Goal: Ask a question

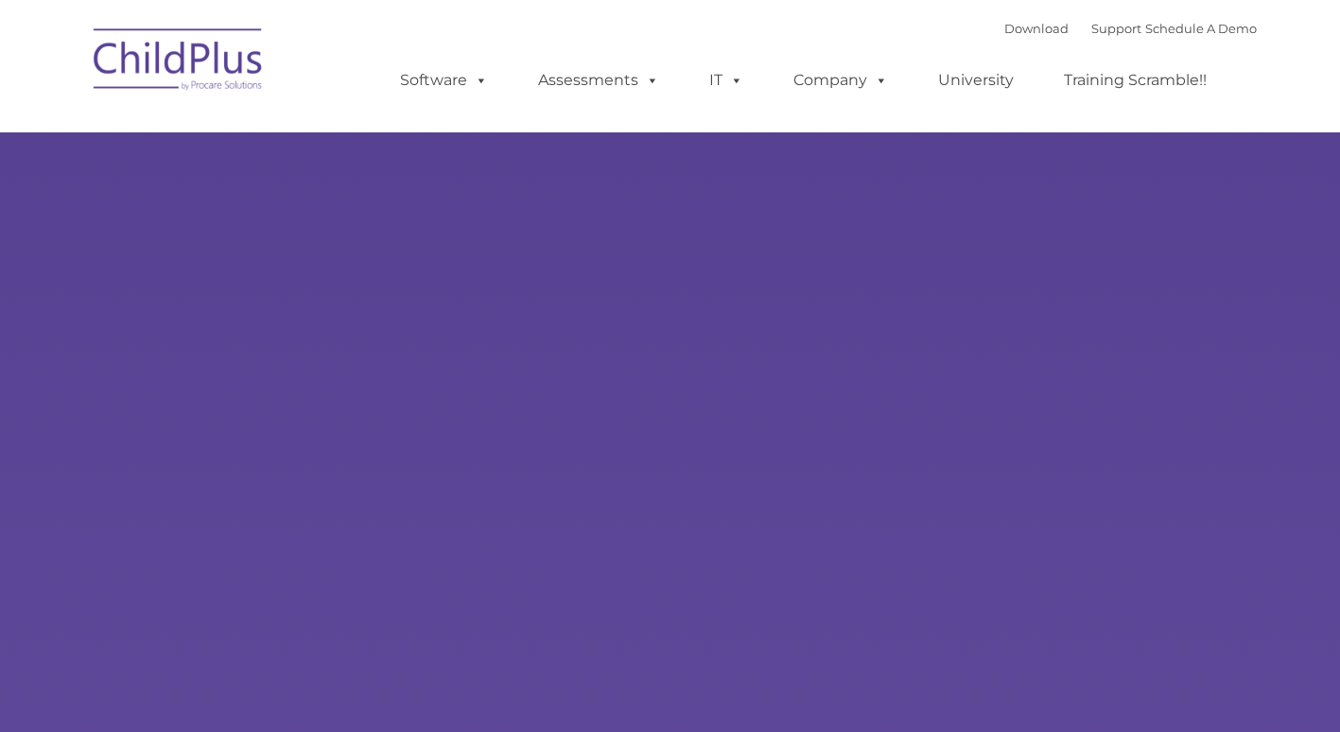
type input ""
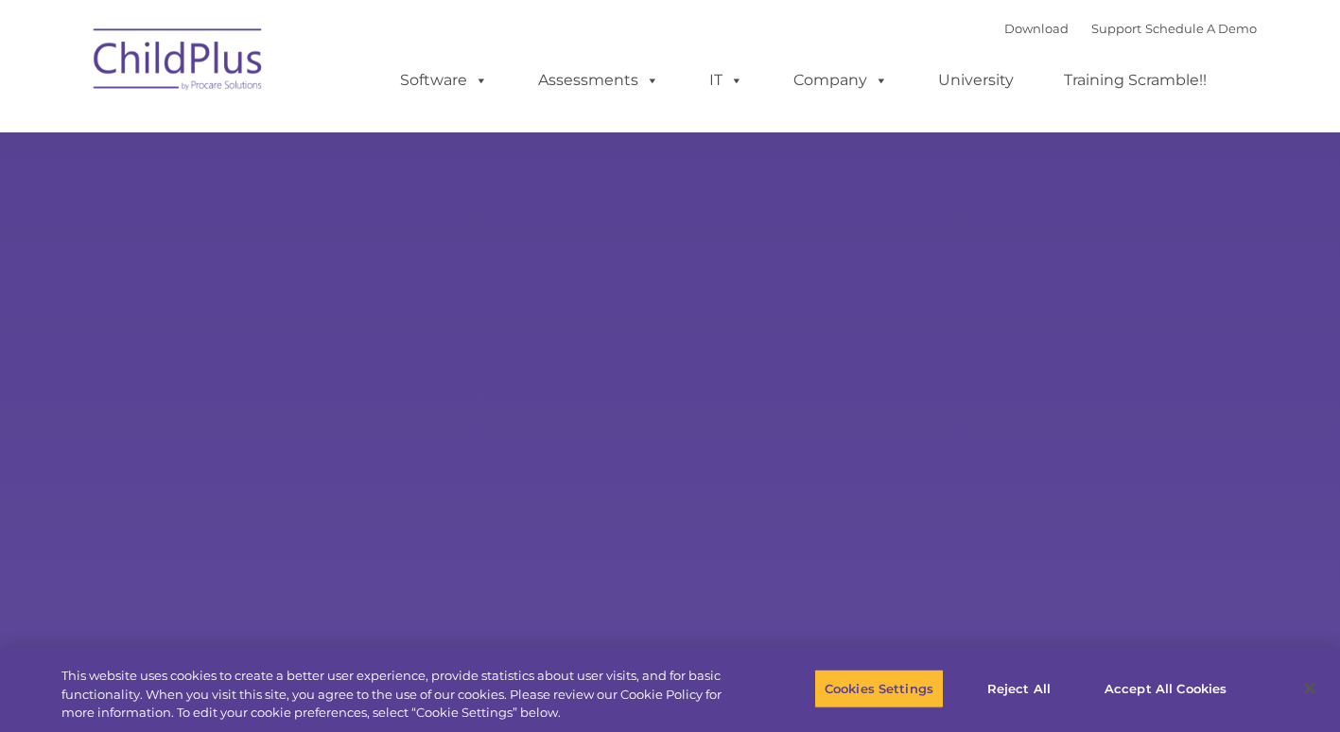
select select "MEDIUM"
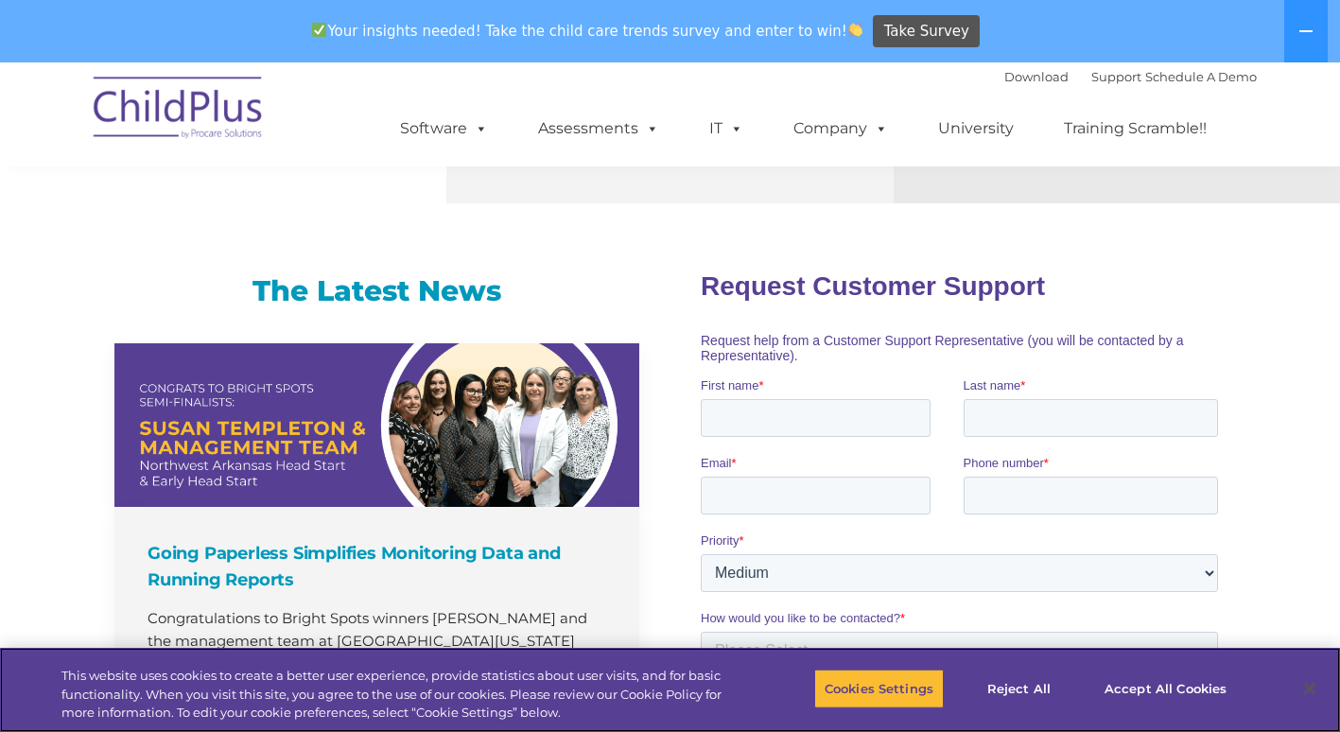
scroll to position [1107, 0]
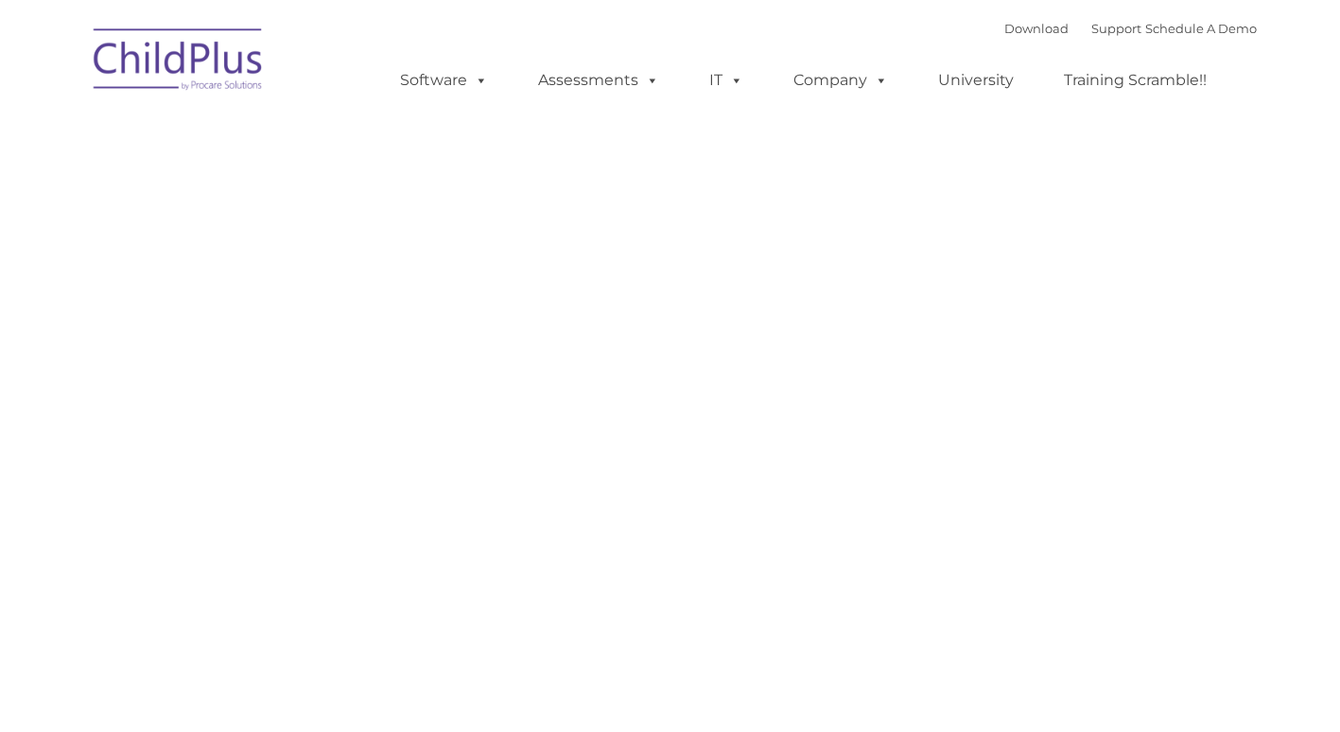
type input ""
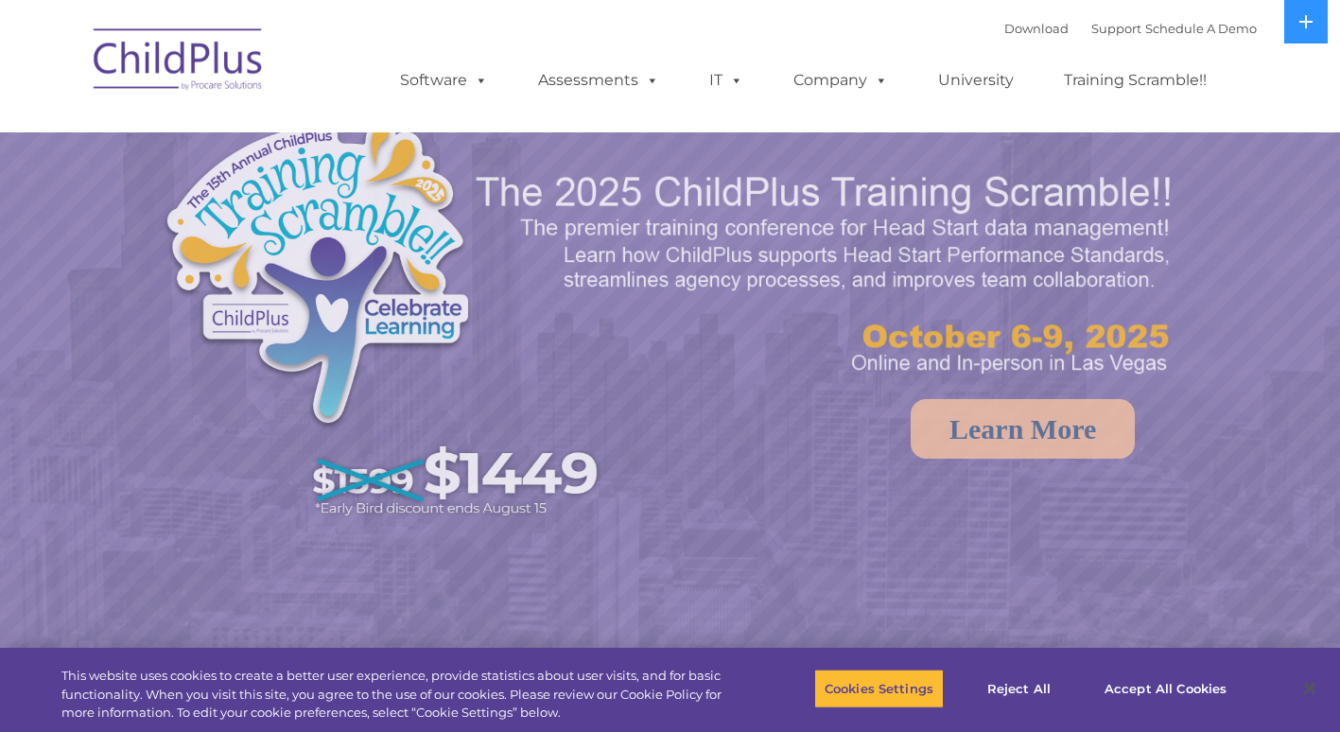
select select "MEDIUM"
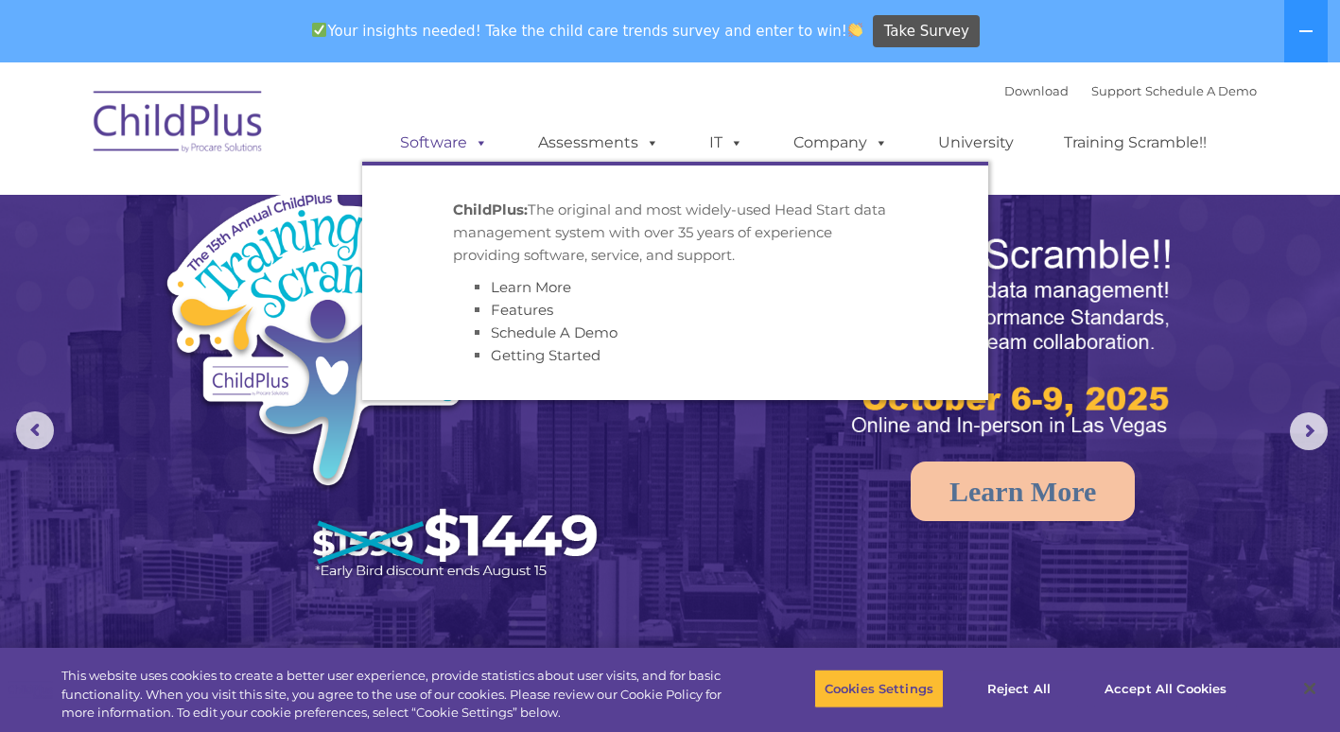
click at [476, 136] on span at bounding box center [477, 142] width 21 height 18
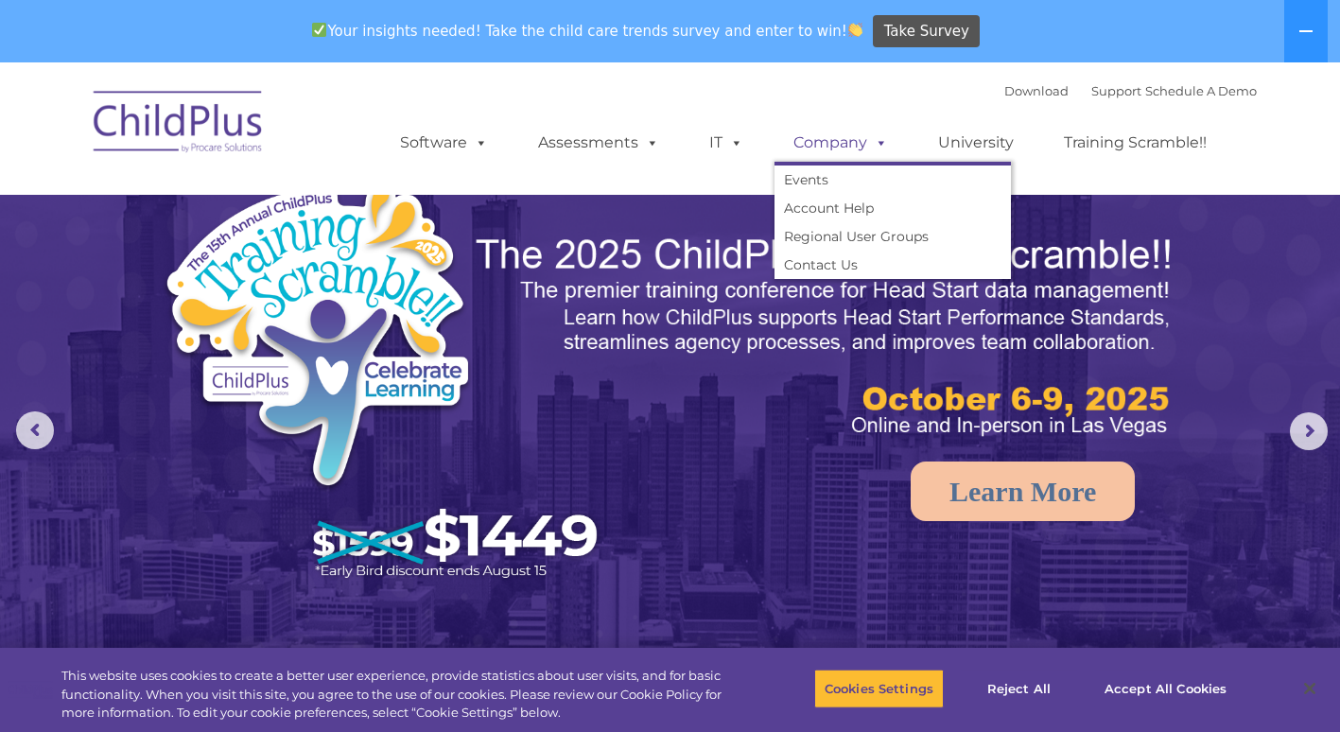
click at [885, 148] on span at bounding box center [877, 142] width 21 height 18
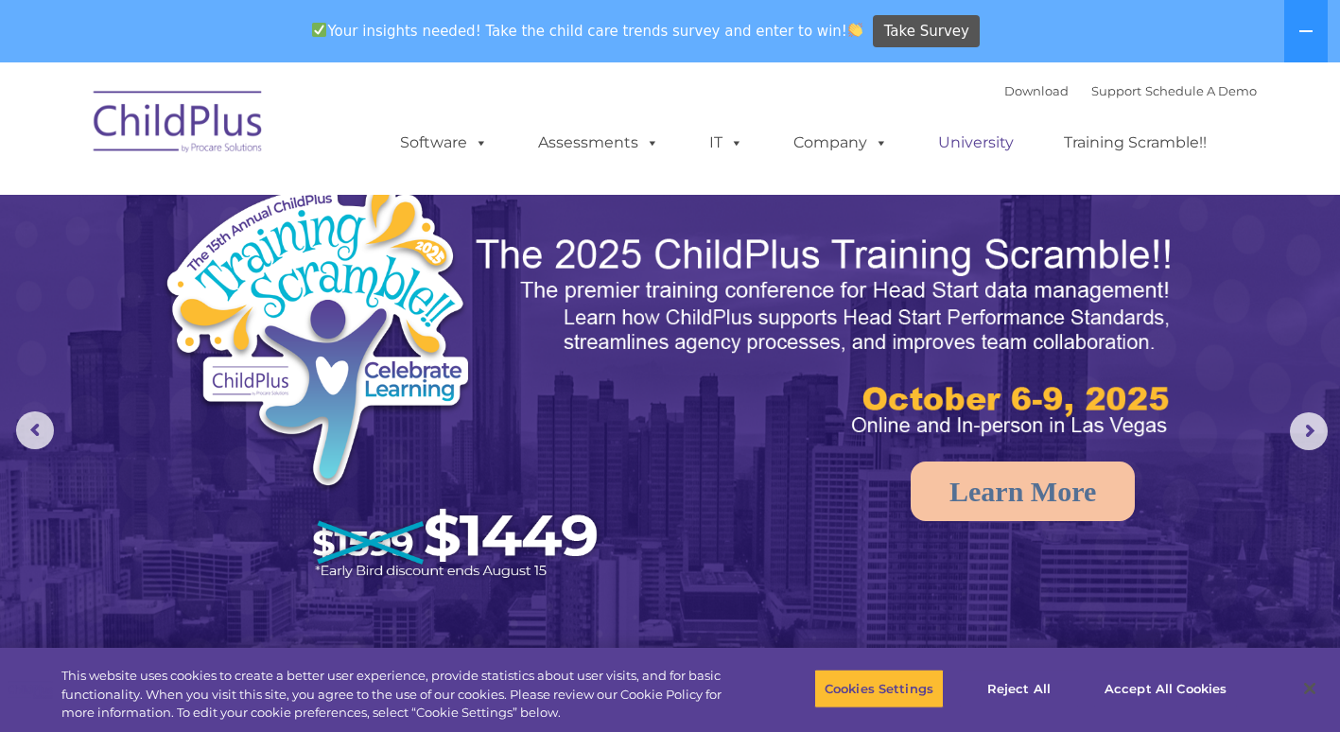
click at [977, 148] on link "University" at bounding box center [975, 143] width 113 height 38
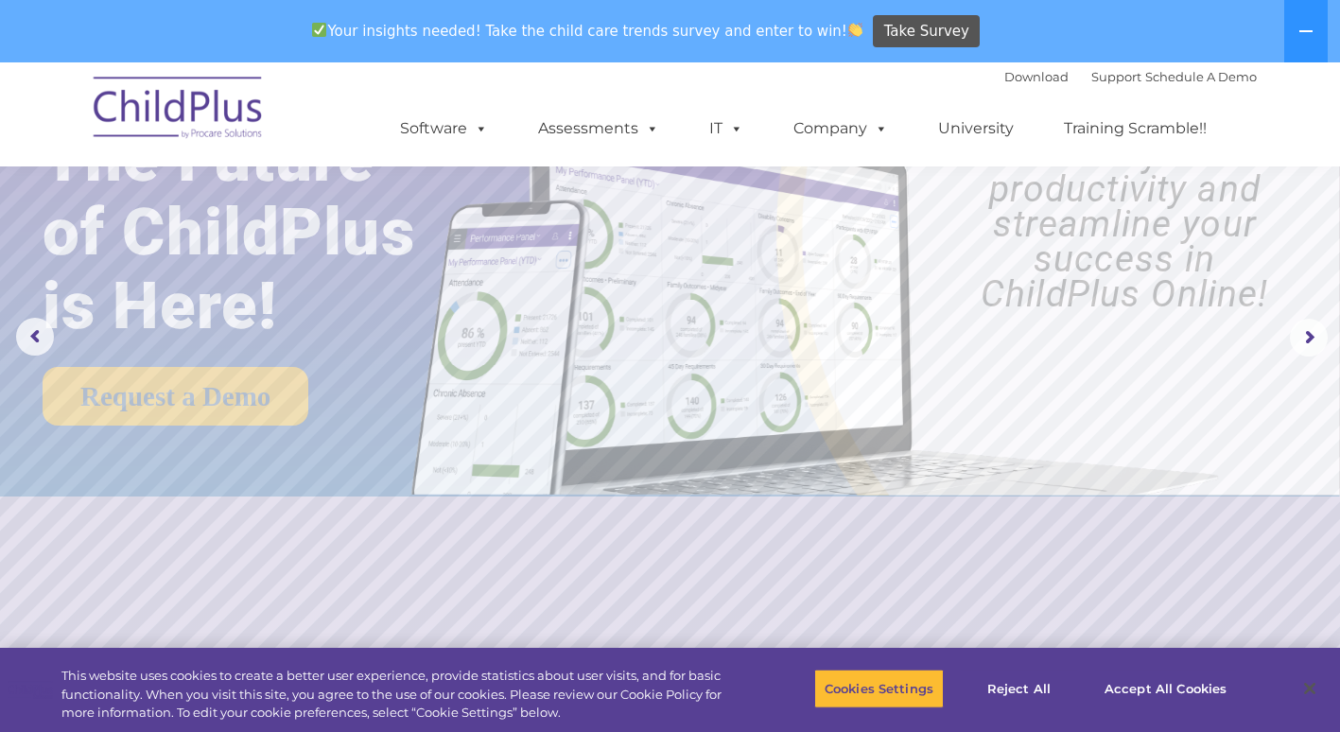
scroll to position [95, 0]
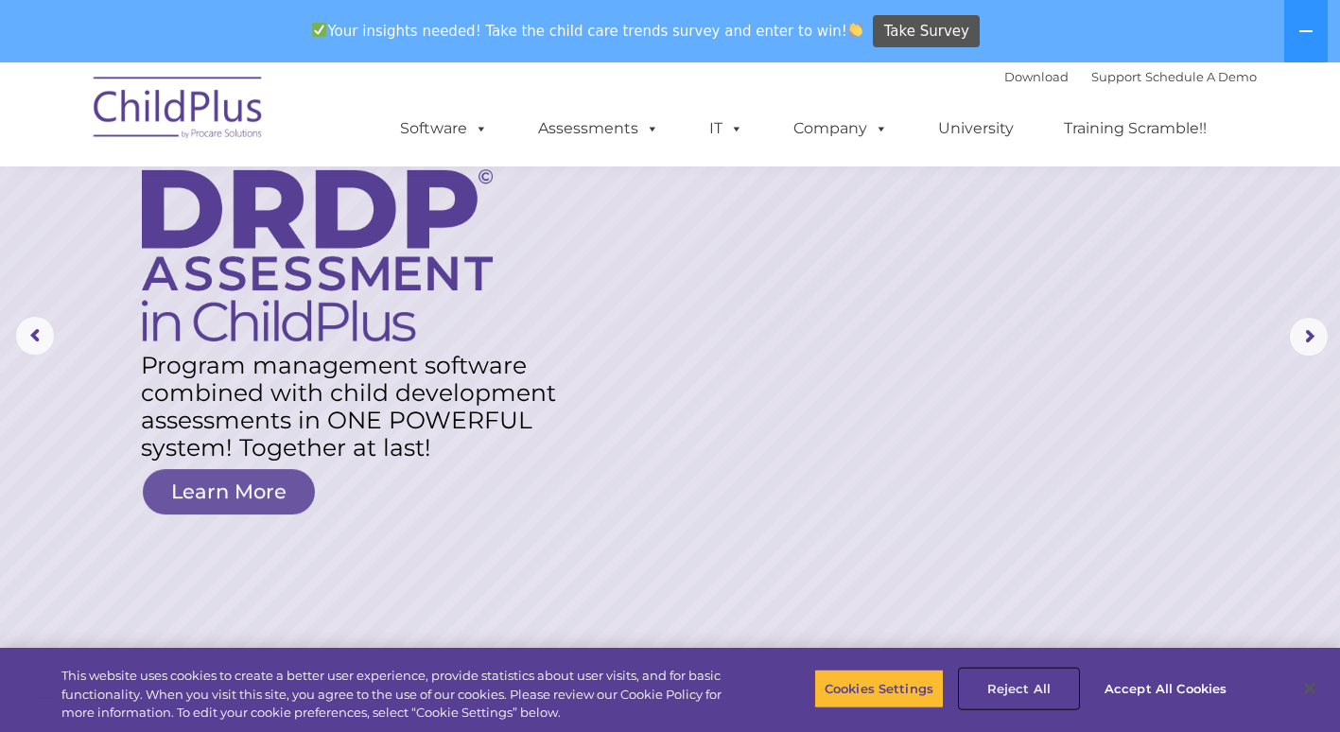
click at [1033, 683] on button "Reject All" at bounding box center [1019, 688] width 118 height 40
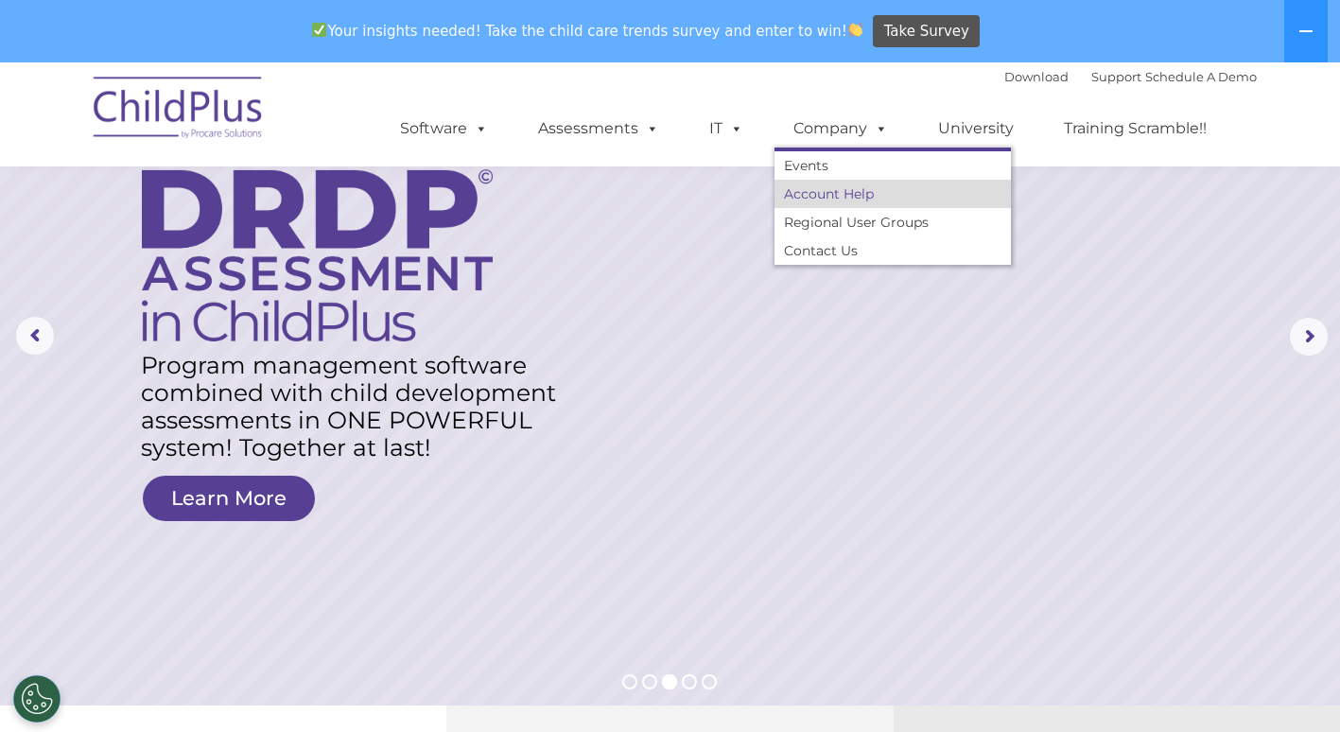
click at [864, 194] on link "Account Help" at bounding box center [892, 194] width 236 height 28
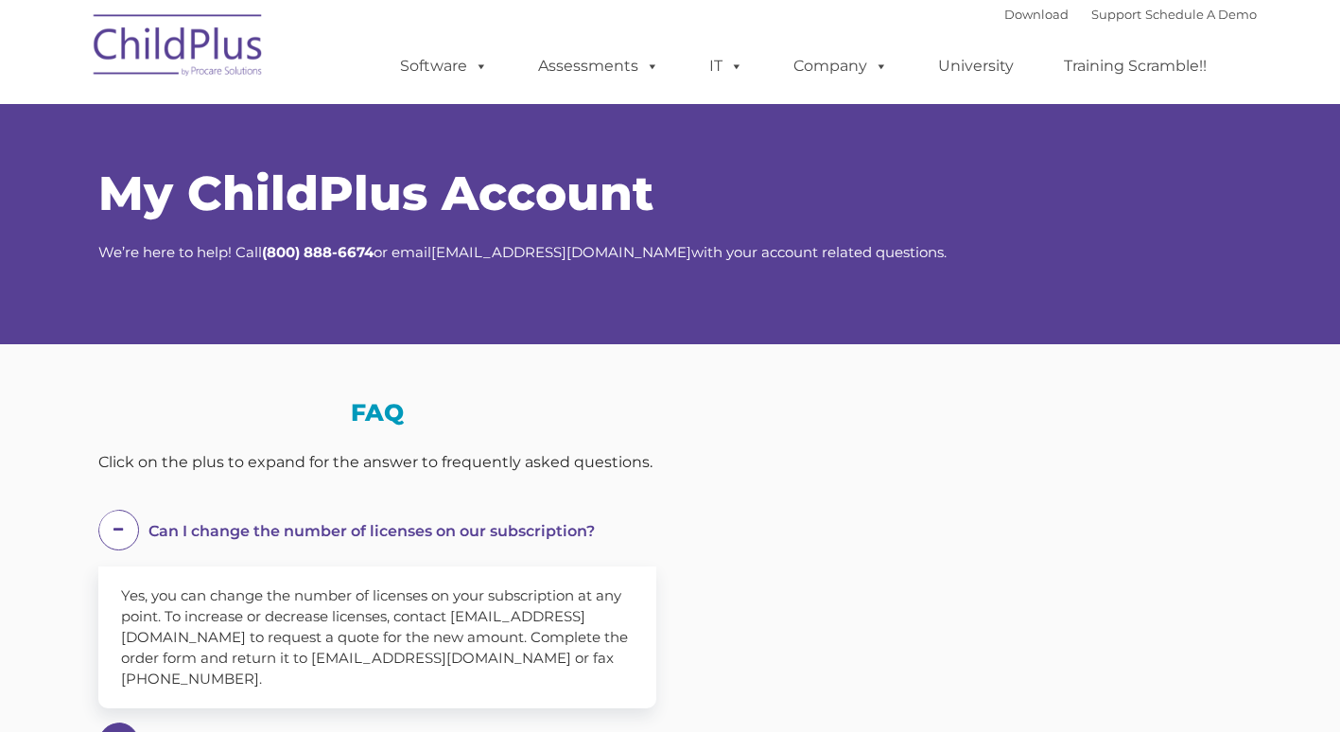
select select "MEDIUM"
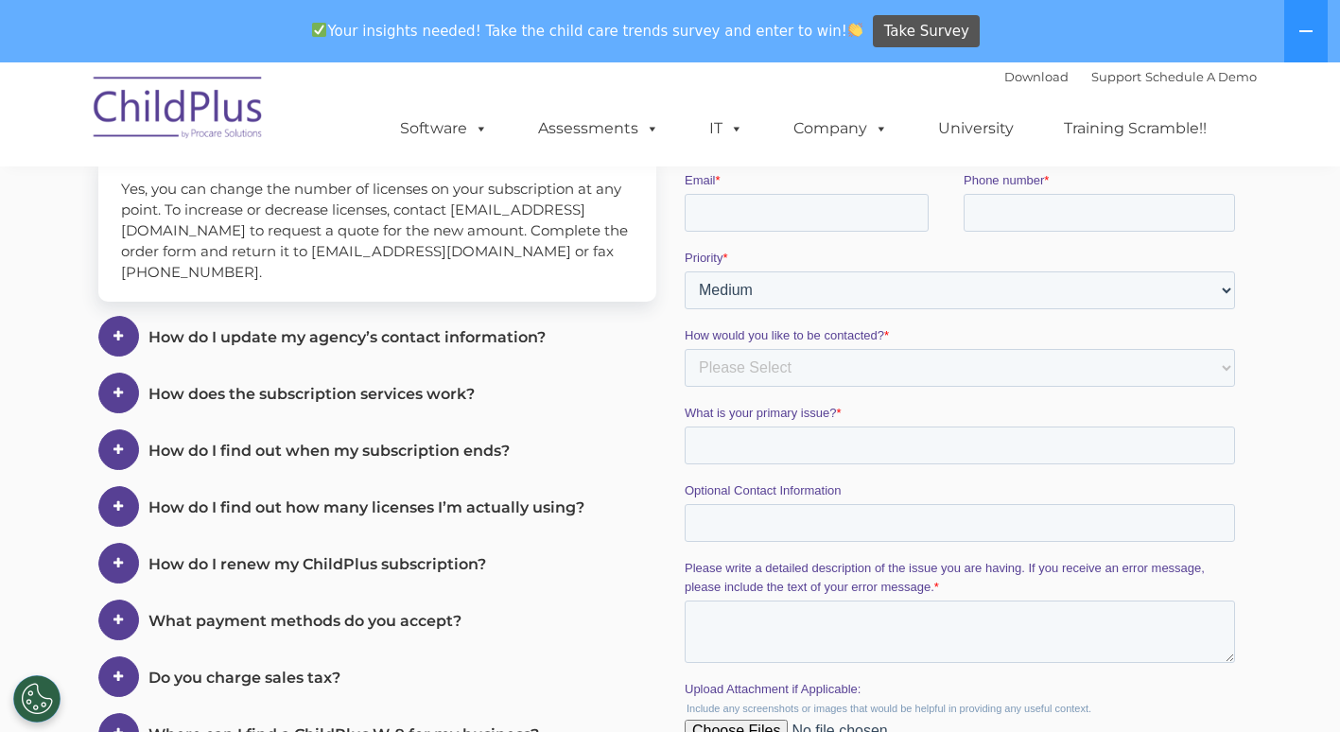
scroll to position [185, 0]
